Goal: Task Accomplishment & Management: Complete application form

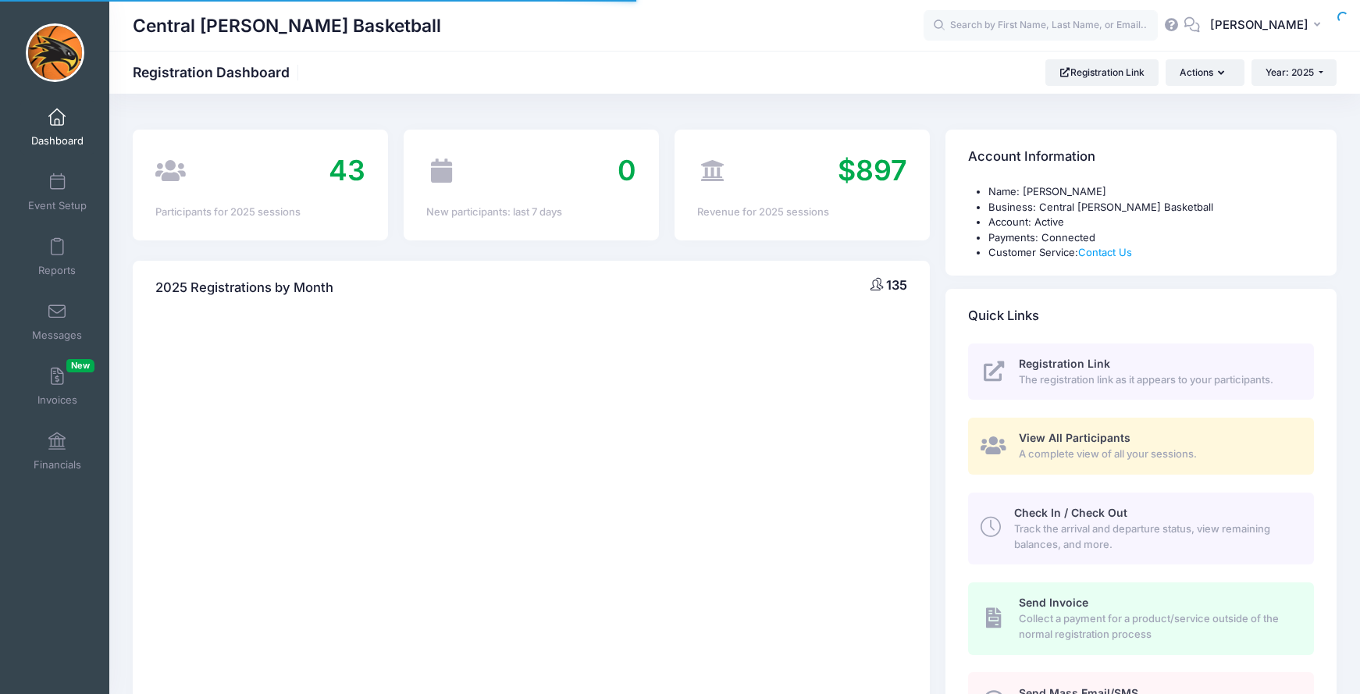
select select
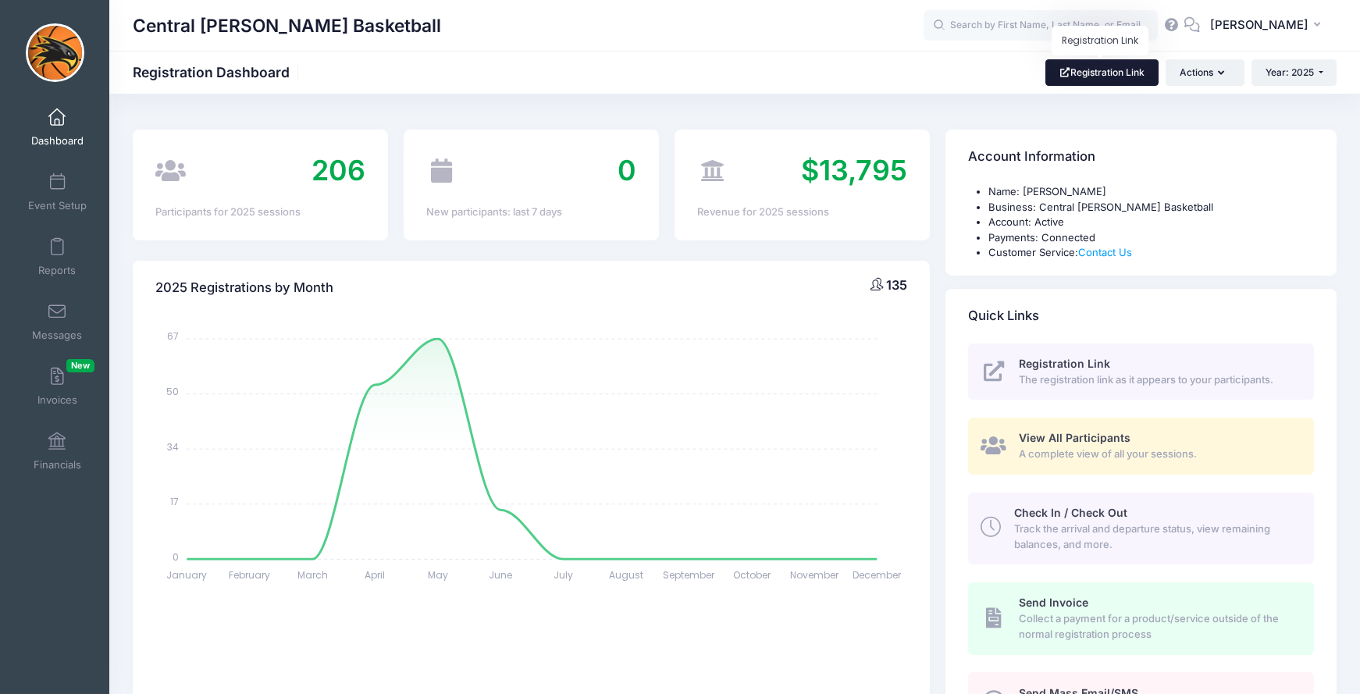
click at [1070, 74] on link "Registration Link" at bounding box center [1102, 72] width 113 height 27
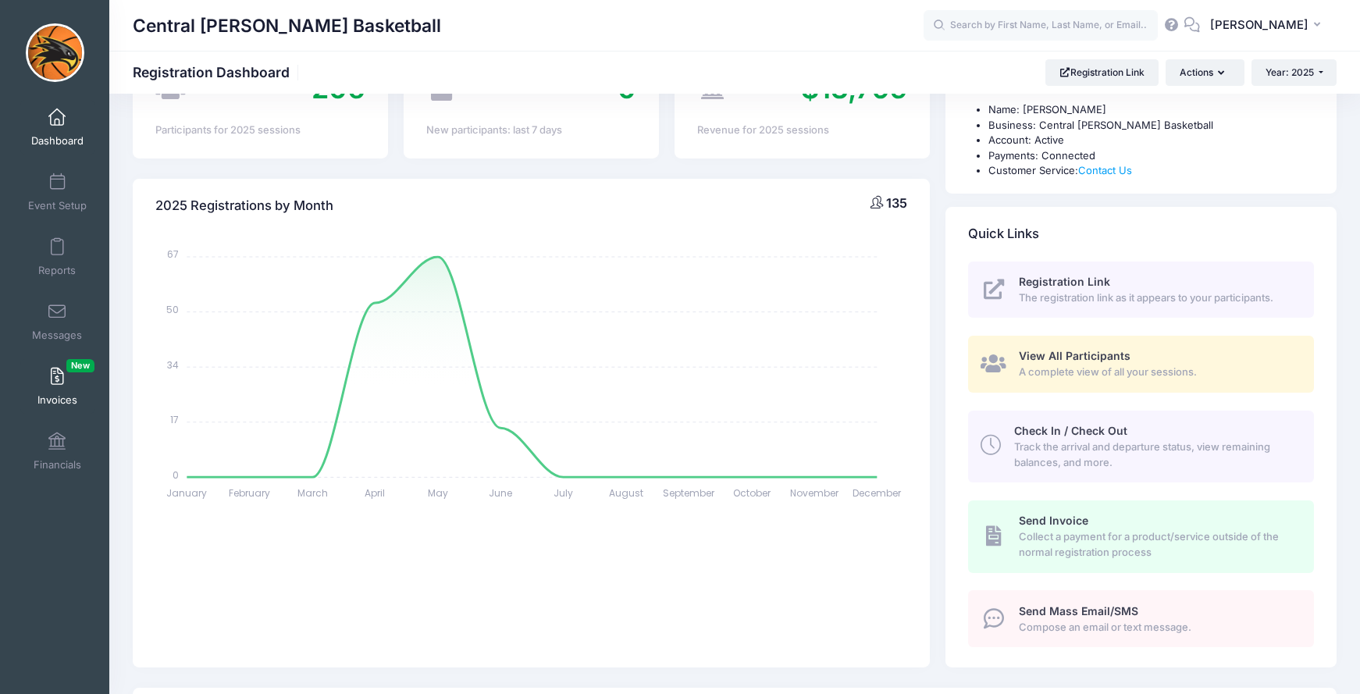
scroll to position [87, 0]
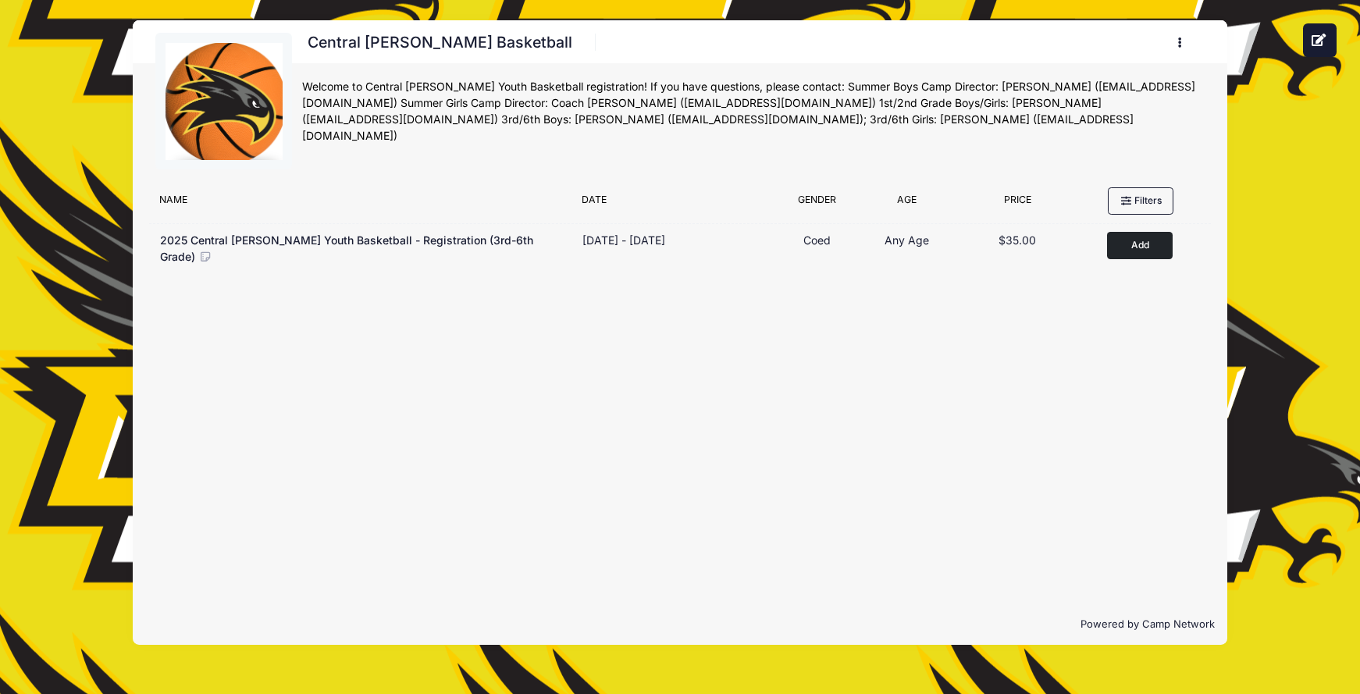
click at [516, 419] on div "Filter Options No sessions found matching your criteria Name Date Gender Filter…" at bounding box center [680, 392] width 1095 height 425
click at [510, 354] on div "Filter Options No sessions found matching your criteria Name Date Gender Filter…" at bounding box center [680, 392] width 1095 height 425
